Goal: Information Seeking & Learning: Learn about a topic

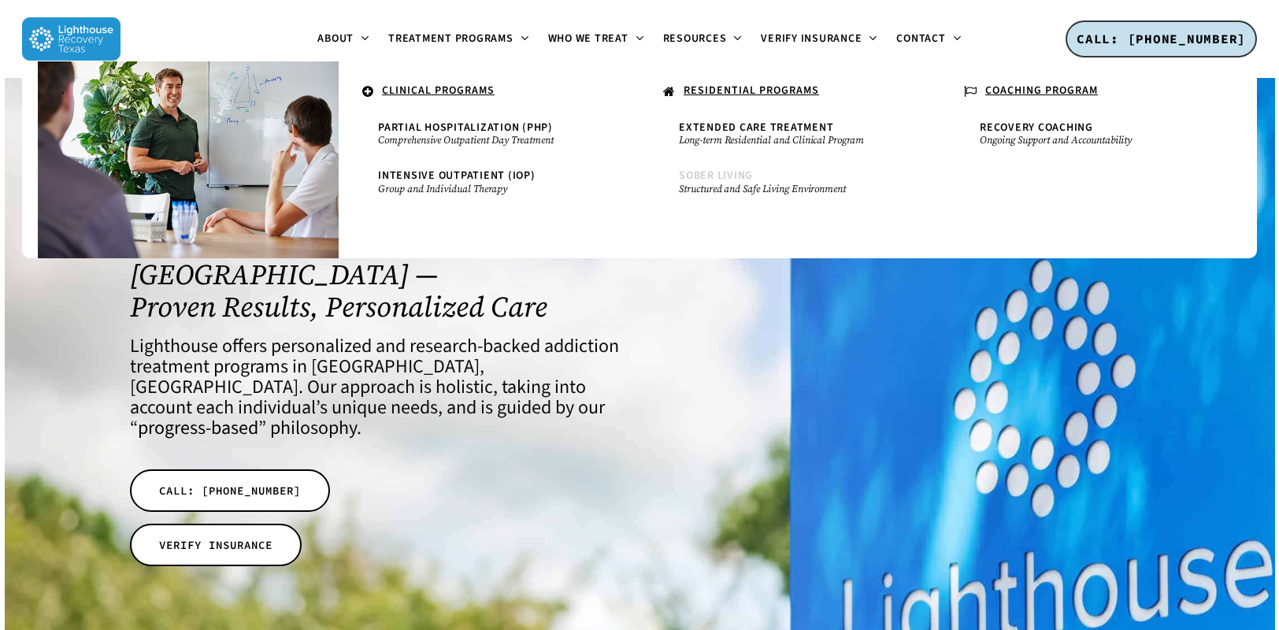
click at [698, 180] on span "Sober Living" at bounding box center [716, 176] width 74 height 16
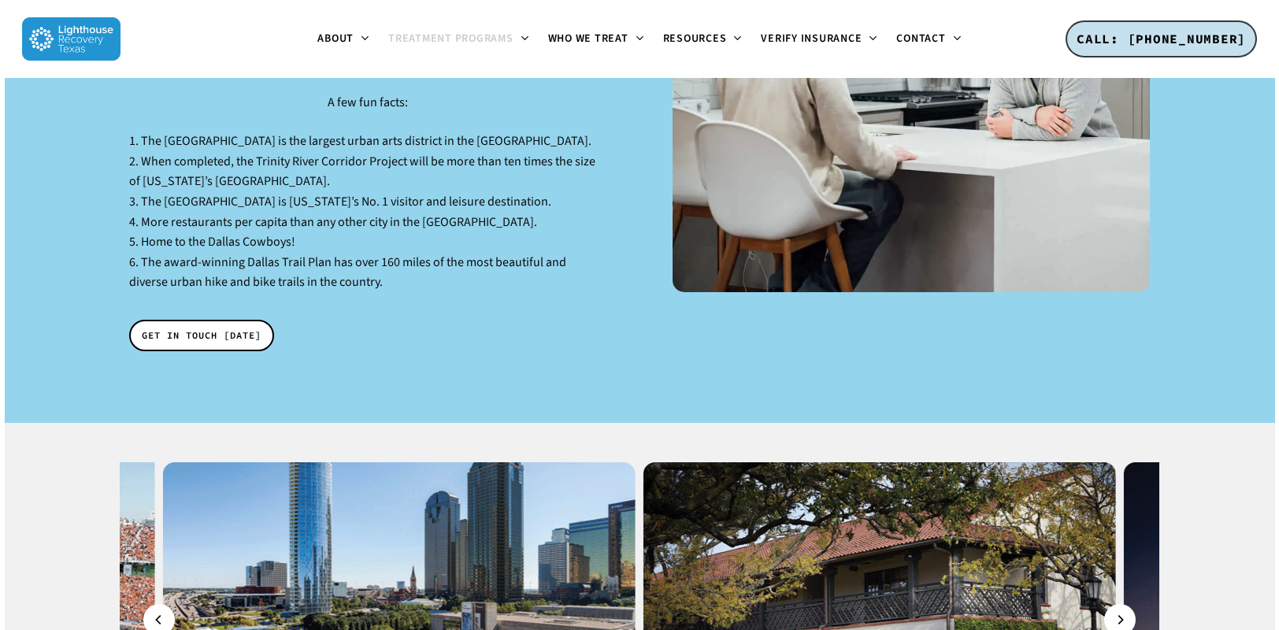
scroll to position [2441, 0]
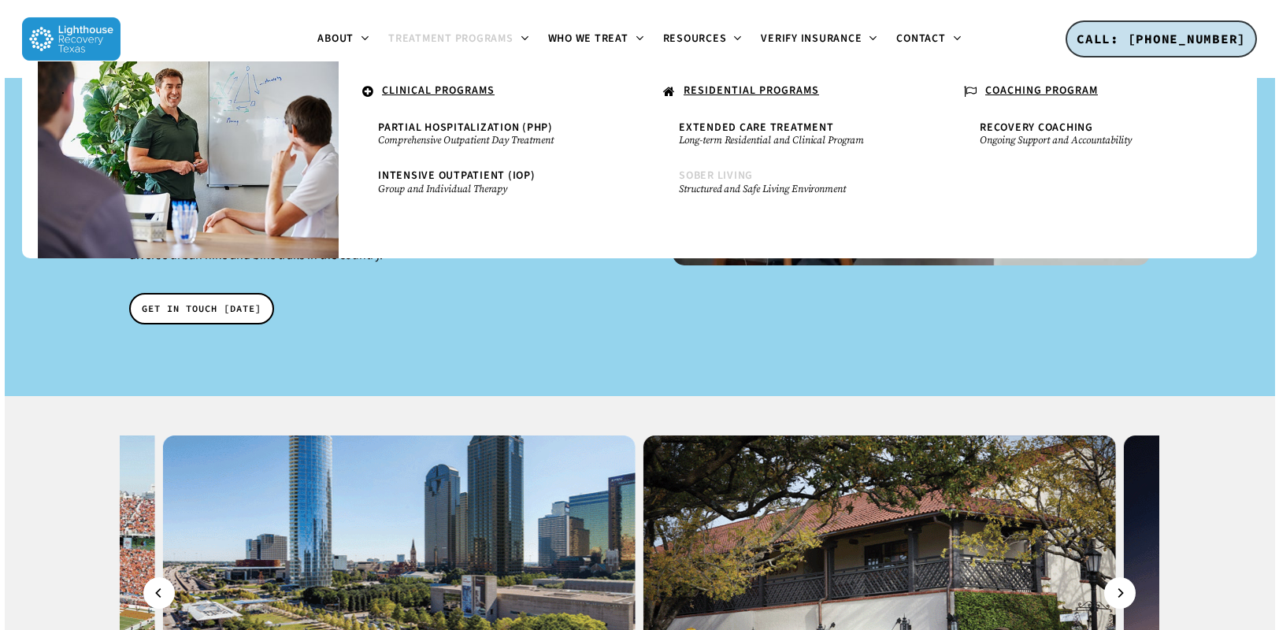
click at [767, 187] on small "Structured and Safe Living Environment" at bounding box center [790, 189] width 222 height 13
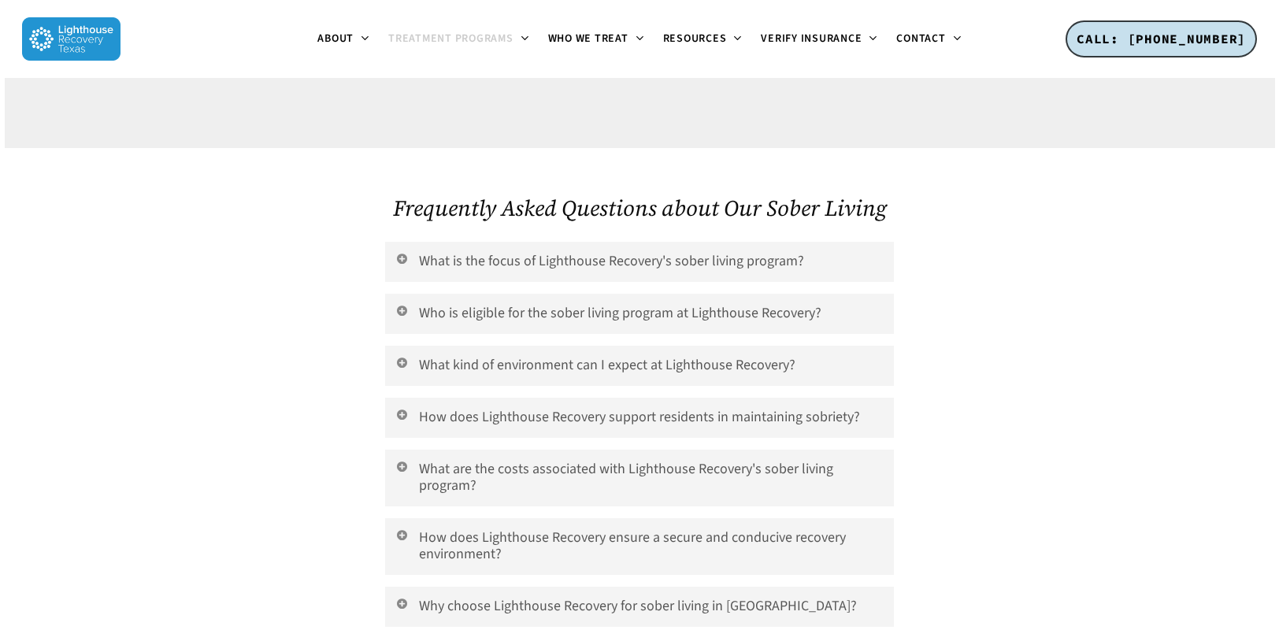
scroll to position [6693, 0]
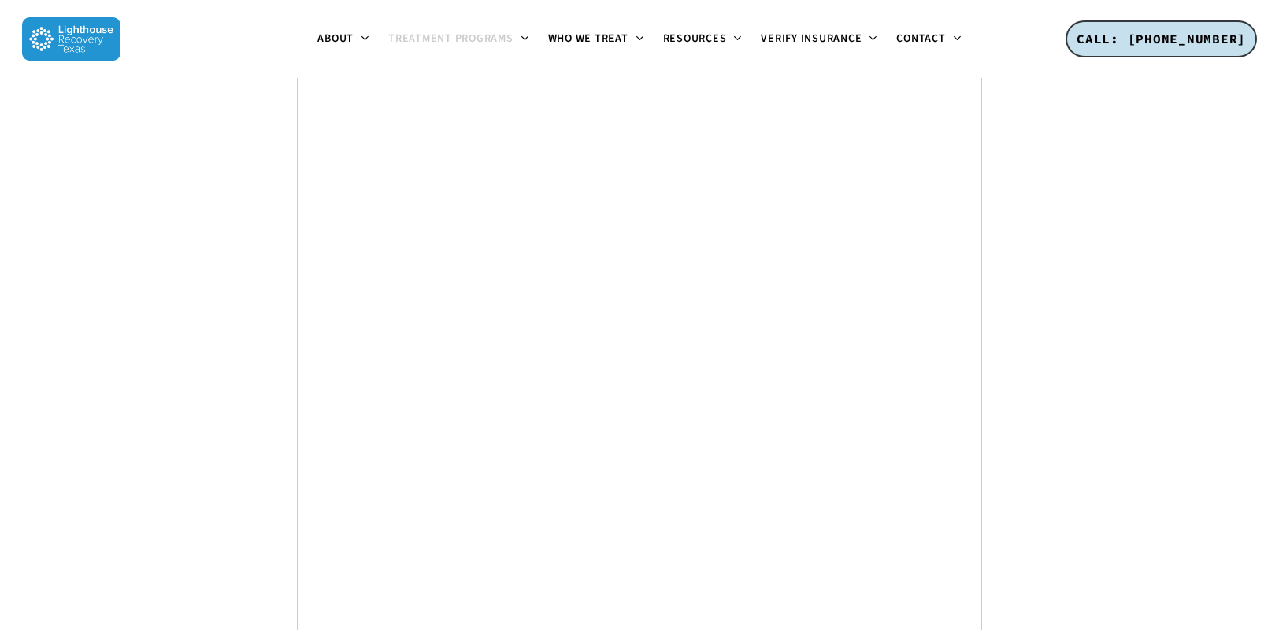
scroll to position [8154, 0]
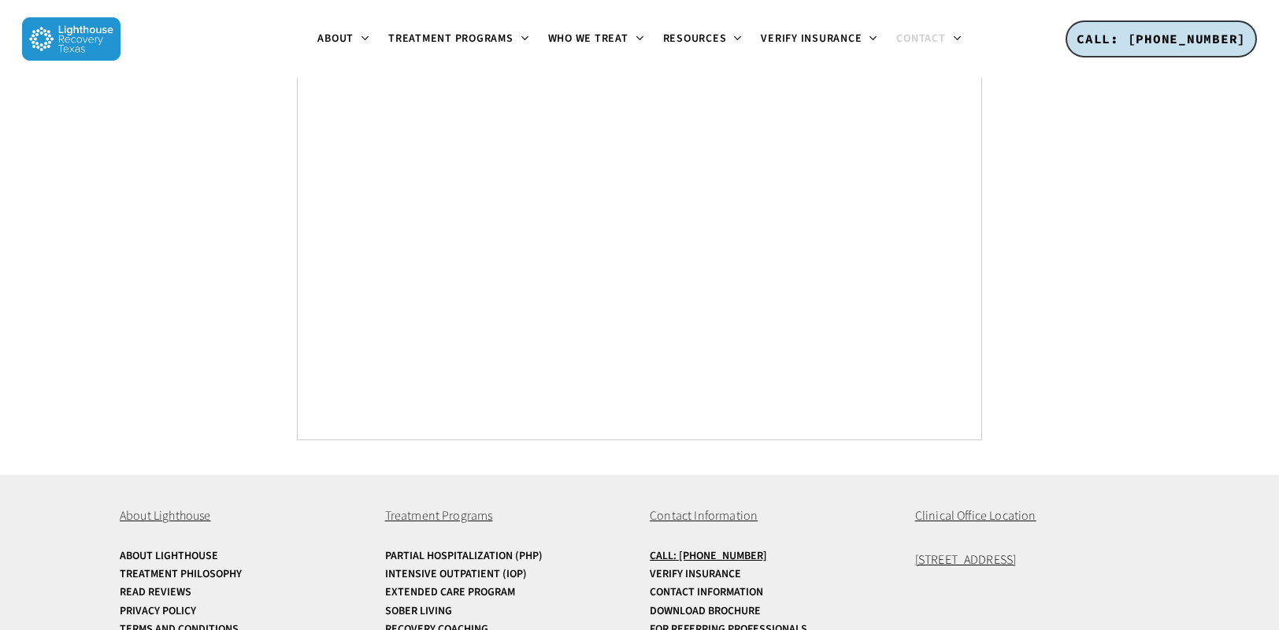
scroll to position [3197, 0]
